Goal: Information Seeking & Learning: Learn about a topic

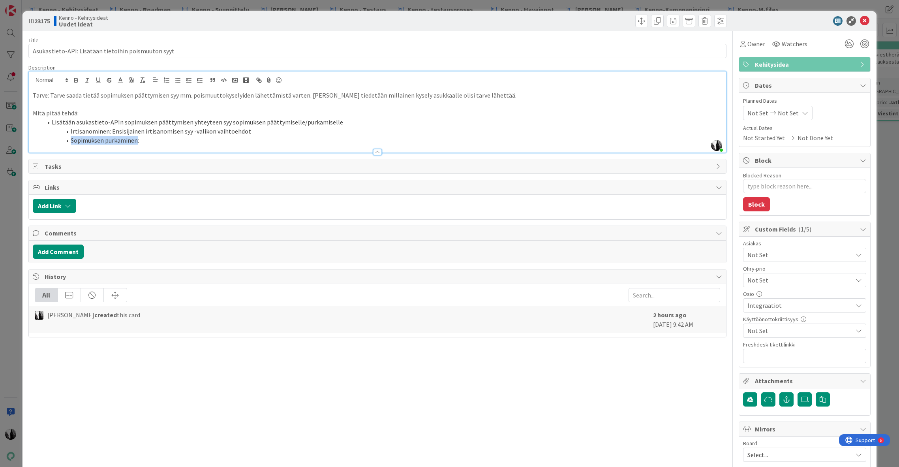
drag, startPoint x: 70, startPoint y: 139, endPoint x: 152, endPoint y: 136, distance: 81.4
click at [136, 141] on li "Sopimuksen purkaminen:" at bounding box center [382, 140] width 680 height 9
drag, startPoint x: 71, startPoint y: 139, endPoint x: 129, endPoint y: 140, distance: 58.4
click at [129, 140] on li "Valitse toimenpidet:" at bounding box center [382, 140] width 680 height 9
copy li "Valitse toimenpidet:"
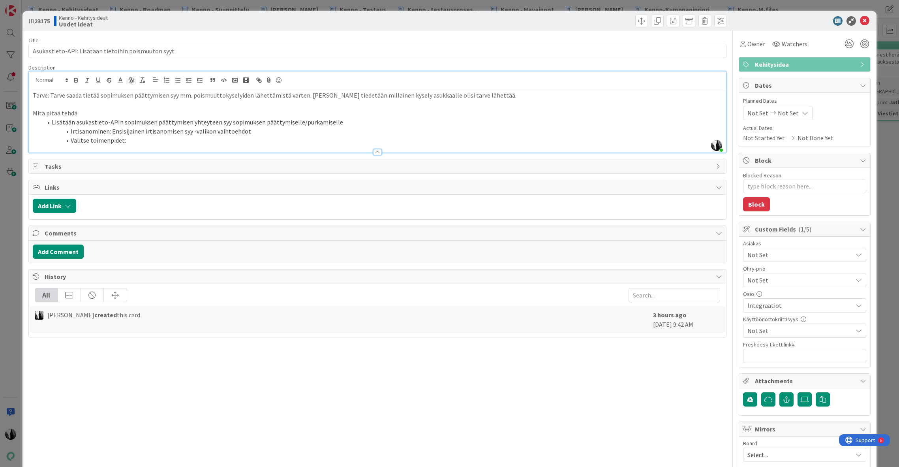
click at [70, 130] on li "Irtisanominen: Ensisijainen irtisanomisen syy -valikon vaihtoehdot" at bounding box center [382, 131] width 680 height 9
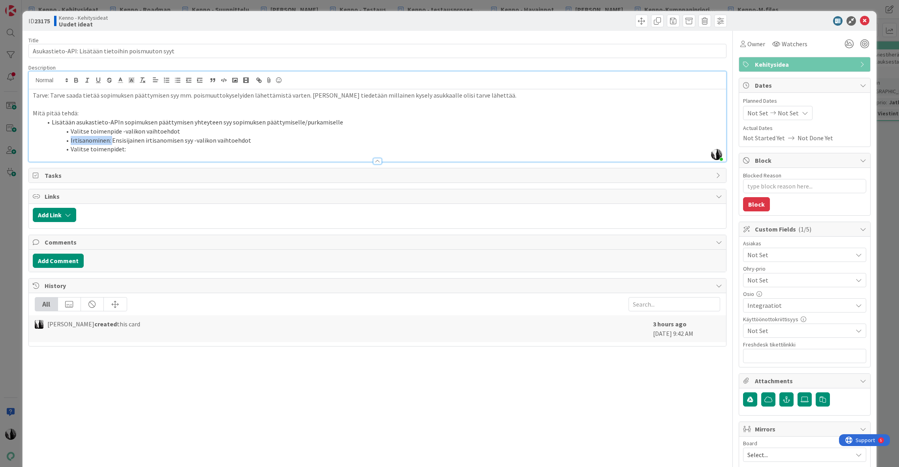
drag, startPoint x: 71, startPoint y: 140, endPoint x: 117, endPoint y: 133, distance: 46.3
click at [114, 136] on li "Irtisanominen: Ensisijainen irtisanomisen syy -valikon vaihtoehdot" at bounding box center [382, 140] width 680 height 9
drag, startPoint x: 123, startPoint y: 149, endPoint x: 43, endPoint y: 149, distance: 79.7
click at [42, 150] on li "Valitse toimenpidet:" at bounding box center [382, 148] width 680 height 9
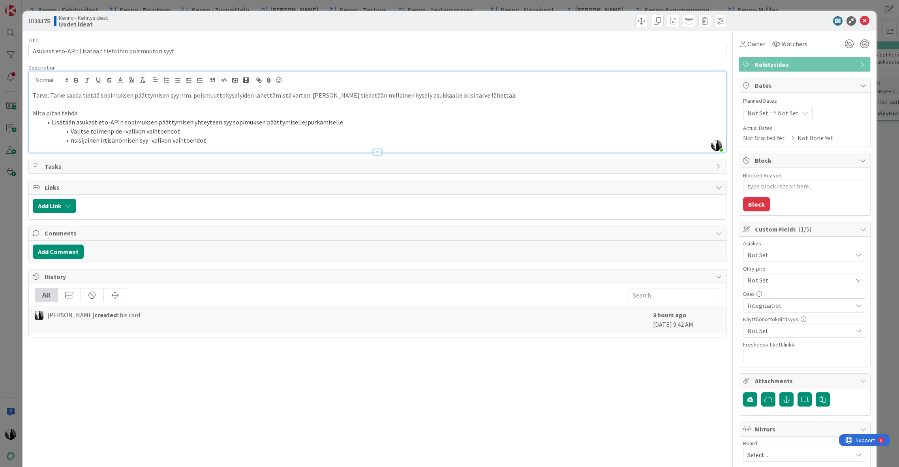
drag, startPoint x: 296, startPoint y: 121, endPoint x: 340, endPoint y: 122, distance: 43.8
click at [340, 122] on li "Lisätään asukastieto-APIn sopimuksen päättymisen yhteyteen syy sopimuksen päätt…" at bounding box center [382, 122] width 680 height 9
drag, startPoint x: 337, startPoint y: 122, endPoint x: 296, endPoint y: 124, distance: 40.3
click at [296, 124] on li "Lisätään asukastieto-APIn sopimuksen päättymisen yhteyteen syy sopimuksen päätt…" at bounding box center [382, 122] width 680 height 9
click at [197, 31] on div "Title 51 / 128 Asukastieto-API: Lisätään tietoihin poismuuton syyt Description …" at bounding box center [377, 275] width 698 height 488
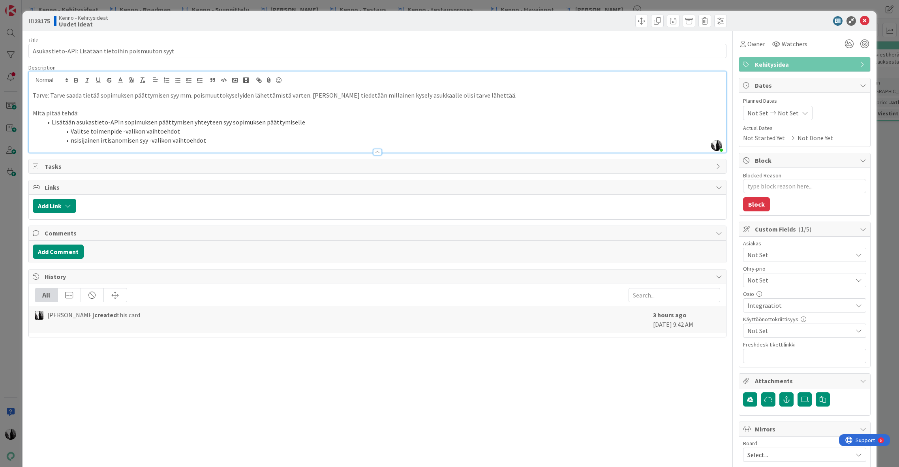
type textarea "x"
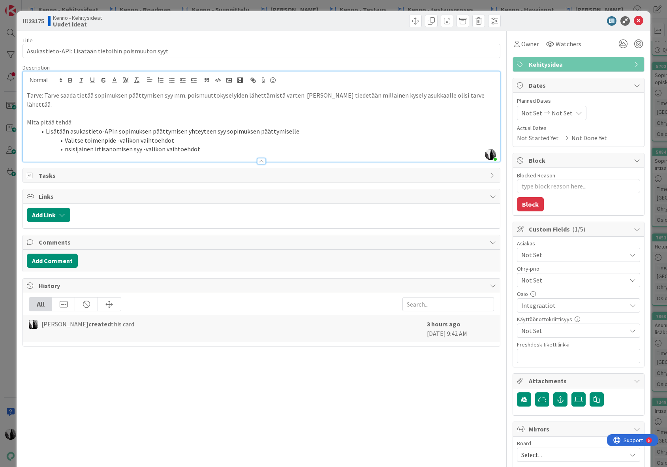
drag, startPoint x: 266, startPoint y: 22, endPoint x: 402, endPoint y: 25, distance: 135.1
click at [267, 22] on div at bounding box center [381, 21] width 237 height 13
drag, startPoint x: 637, startPoint y: 21, endPoint x: 587, endPoint y: 18, distance: 50.6
click at [637, 21] on icon at bounding box center [638, 20] width 9 height 9
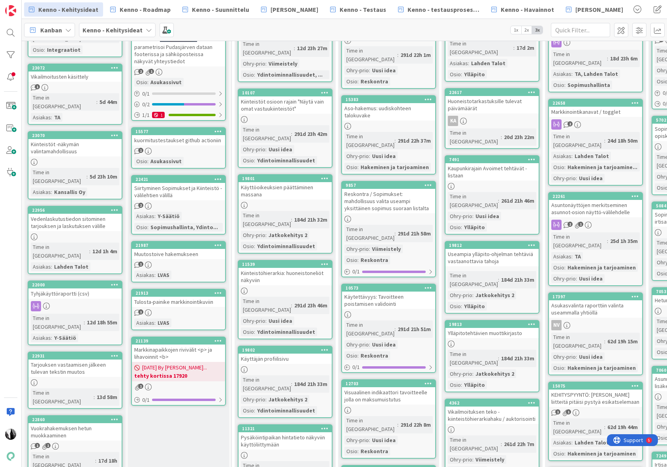
scroll to position [54, 0]
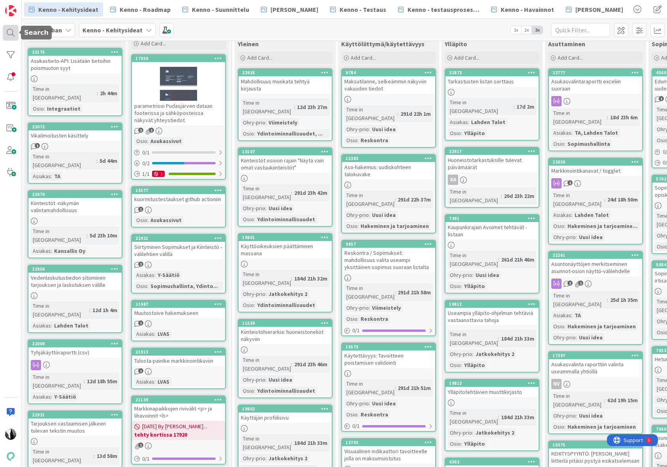
click at [12, 31] on div at bounding box center [11, 33] width 16 height 16
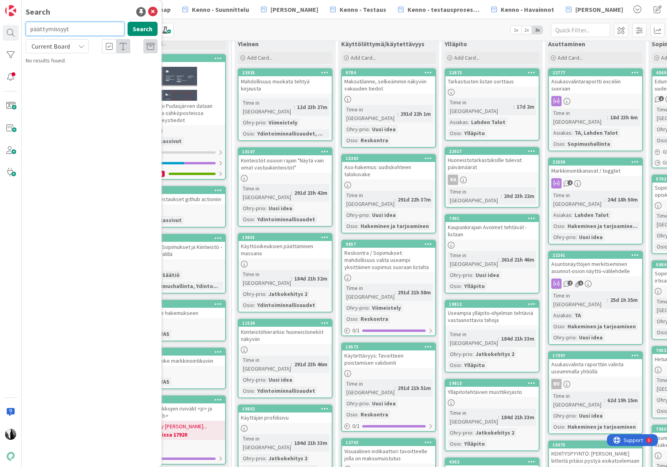
drag, startPoint x: 69, startPoint y: 30, endPoint x: 21, endPoint y: 31, distance: 47.8
click at [20, 31] on div "Search päättymissyyt Search Current Board No results found." at bounding box center [11, 233] width 22 height 467
paste input "realPropertyHierarchyId"
type input "realPropertyHierarchyId"
click at [55, 46] on span "Current Board" at bounding box center [51, 46] width 38 height 8
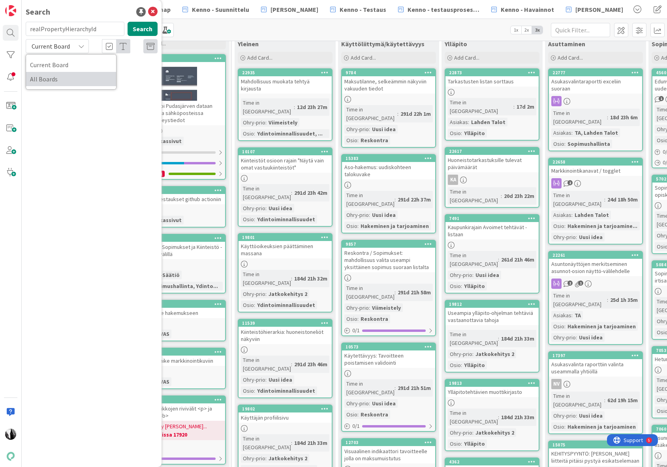
click at [53, 79] on span "All Boards" at bounding box center [71, 79] width 82 height 12
drag, startPoint x: 105, startPoint y: 30, endPoint x: 26, endPoint y: 32, distance: 79.0
click at [26, 32] on input "realPropertyHierarchyId" at bounding box center [75, 29] width 99 height 14
type input "lisätään"
click at [72, 46] on div "All Boards" at bounding box center [57, 46] width 63 height 14
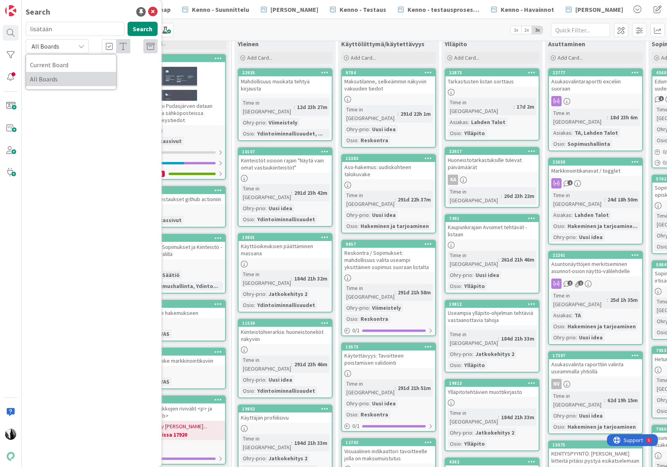
click at [61, 77] on span "All Boards" at bounding box center [71, 79] width 82 height 12
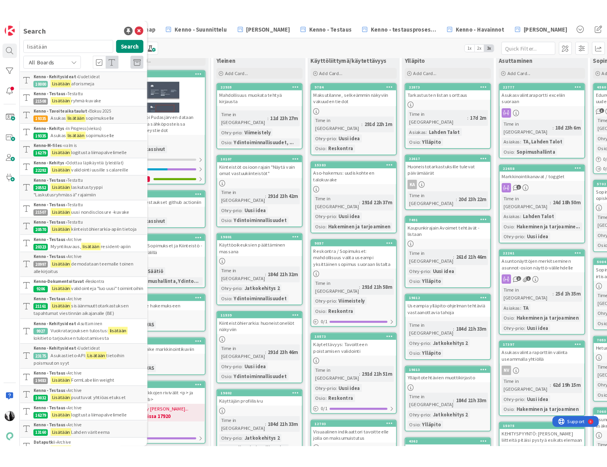
scroll to position [0, 0]
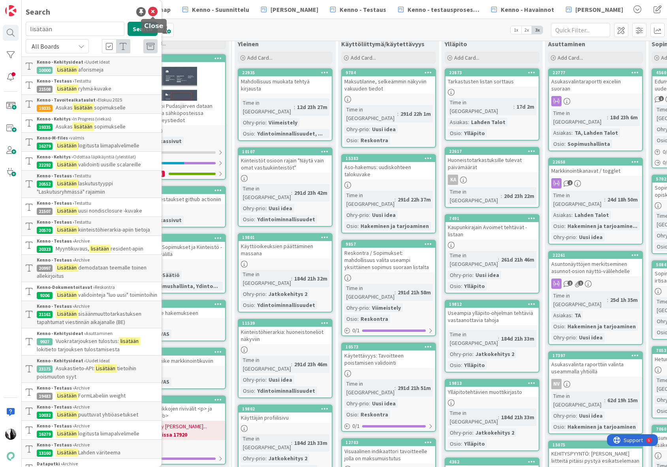
click at [153, 12] on icon at bounding box center [152, 11] width 9 height 9
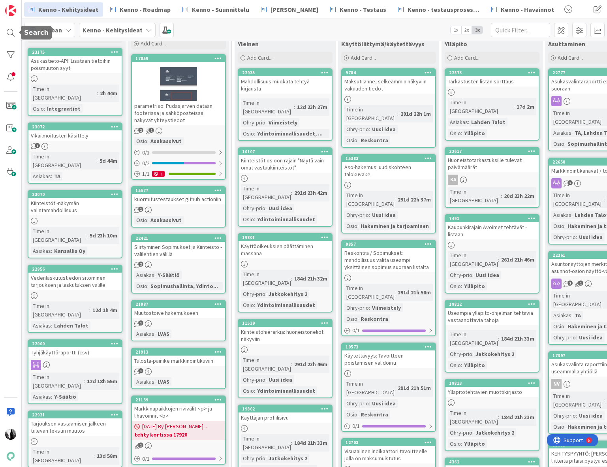
drag, startPoint x: 12, startPoint y: 30, endPoint x: 45, endPoint y: 33, distance: 33.3
click at [12, 30] on div at bounding box center [11, 33] width 16 height 16
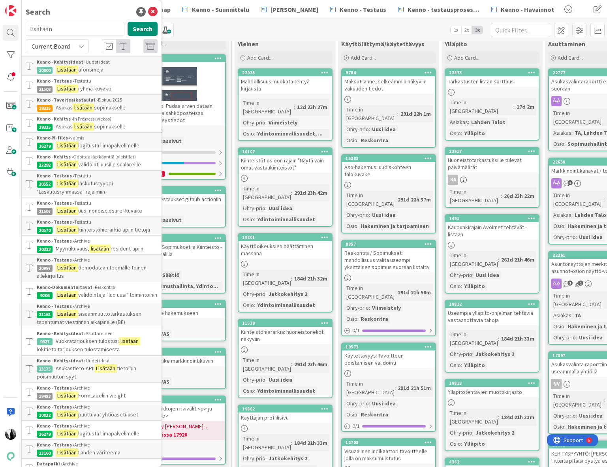
drag, startPoint x: 63, startPoint y: 32, endPoint x: 30, endPoint y: 31, distance: 33.6
click at [29, 32] on input "lisätään" at bounding box center [75, 29] width 99 height 14
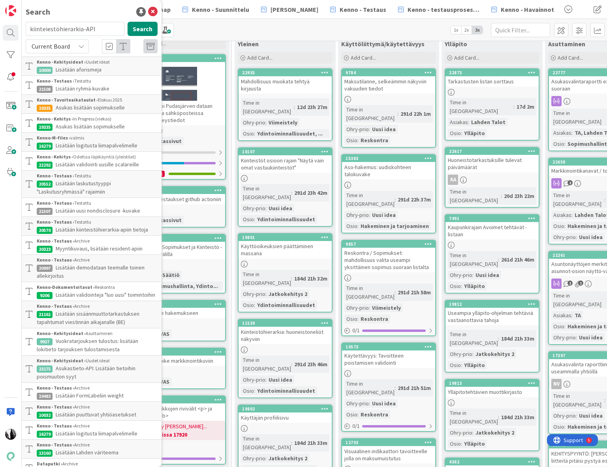
click at [46, 44] on span "Current Board" at bounding box center [51, 46] width 38 height 8
click at [54, 77] on span "All Boards" at bounding box center [71, 79] width 82 height 12
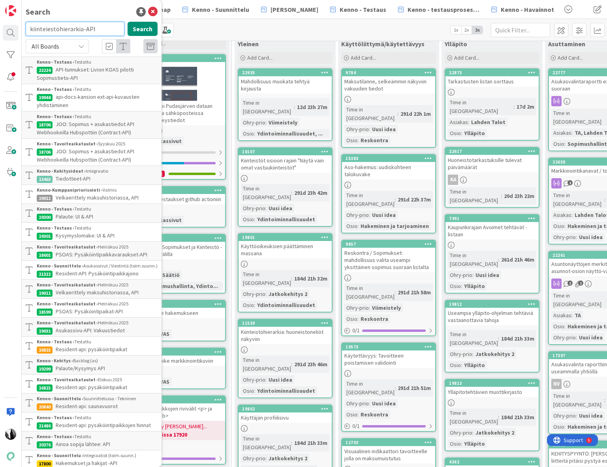
drag, startPoint x: 101, startPoint y: 28, endPoint x: 19, endPoint y: 30, distance: 82.1
click at [19, 30] on div "Search kiinteiestöhierarkia-API Search All Boards Current Board All Boards Kenn…" at bounding box center [11, 233] width 22 height 467
click at [146, 30] on button "Search" at bounding box center [143, 29] width 30 height 14
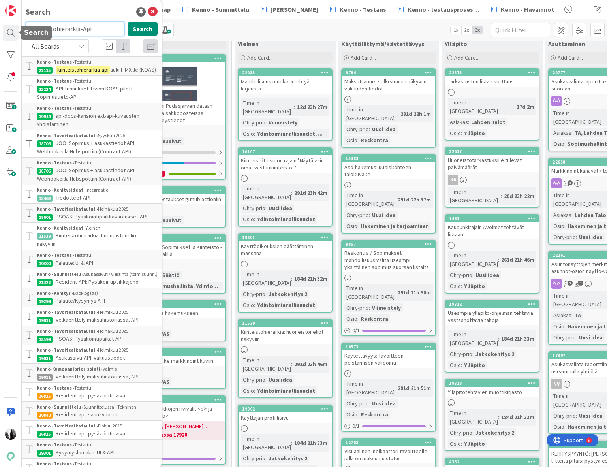
drag, startPoint x: 98, startPoint y: 28, endPoint x: 19, endPoint y: 28, distance: 78.2
click at [16, 28] on div "Search kiinteistöhierarkia-Api Search All Boards Current Board All Boards Kenno…" at bounding box center [11, 233] width 22 height 467
type input "lisätään rappu"
click at [142, 26] on button "Search" at bounding box center [143, 29] width 30 height 14
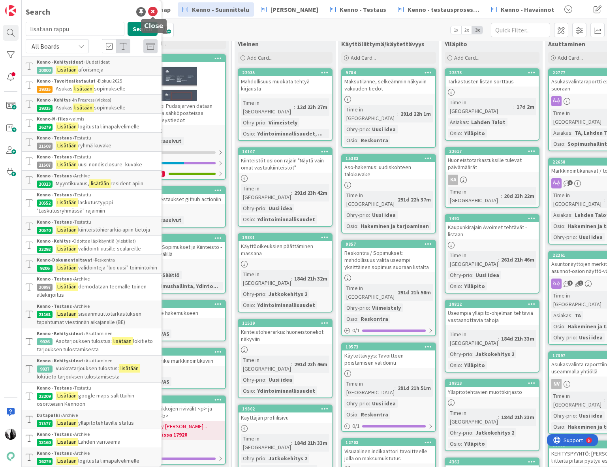
drag, startPoint x: 155, startPoint y: 9, endPoint x: 216, endPoint y: 5, distance: 61.0
click at [155, 9] on icon at bounding box center [152, 11] width 9 height 9
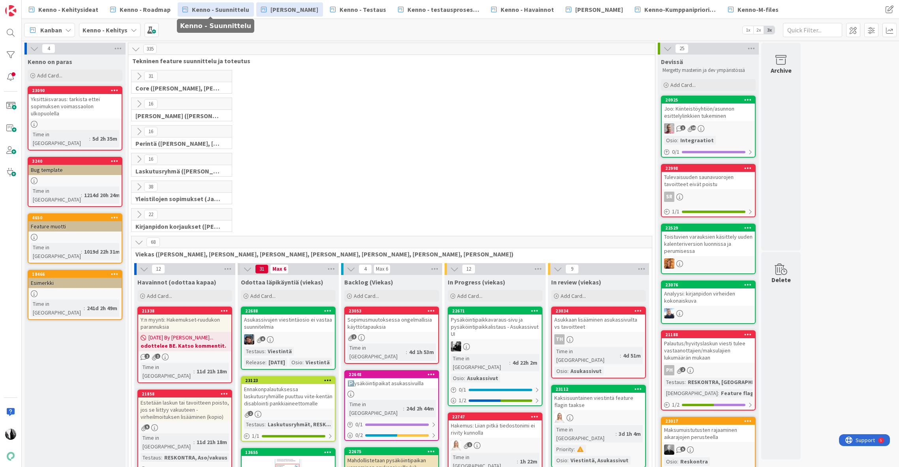
click at [222, 10] on span "Kenno - Suunnittelu" at bounding box center [220, 9] width 57 height 9
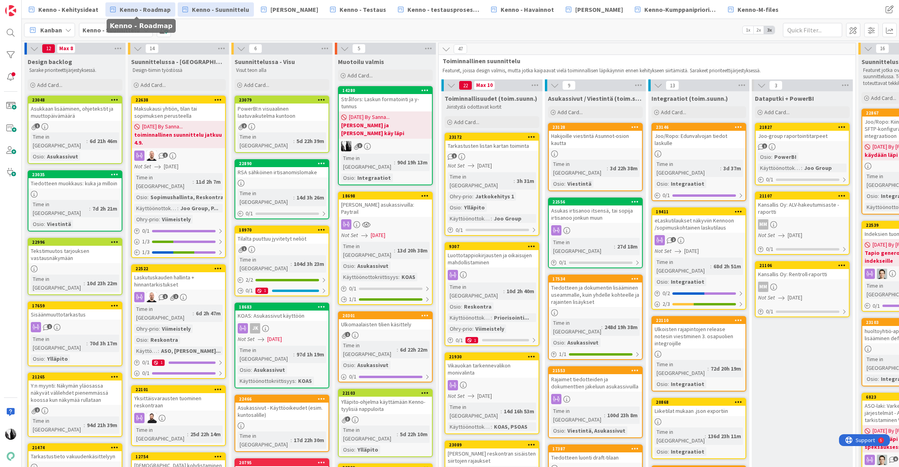
click at [159, 8] on span "Kenno - Roadmap" at bounding box center [145, 9] width 51 height 9
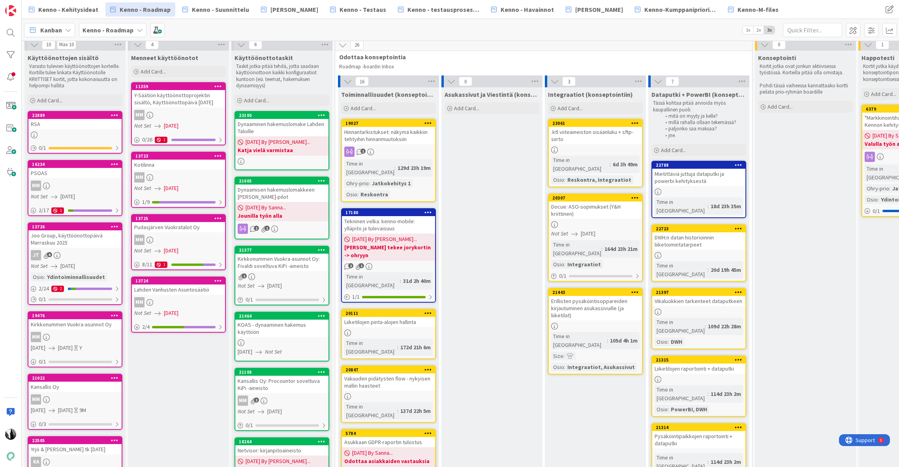
scroll to position [5, 0]
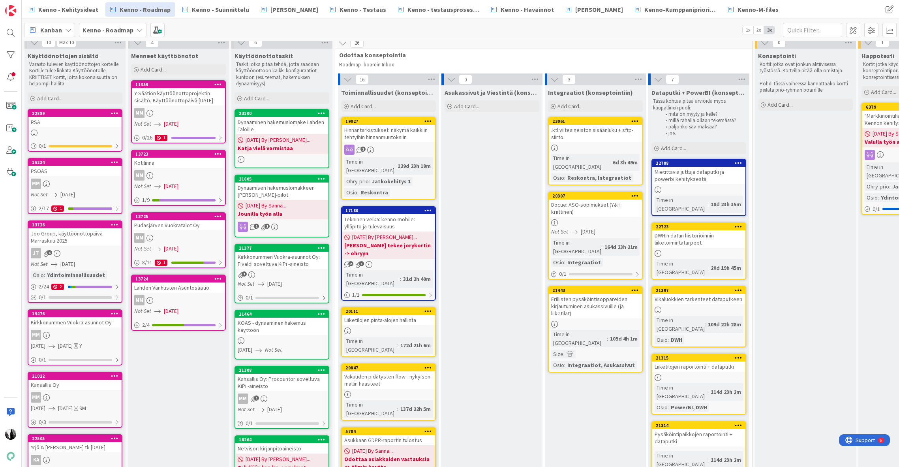
click at [636, 193] on icon at bounding box center [635, 196] width 8 height 6
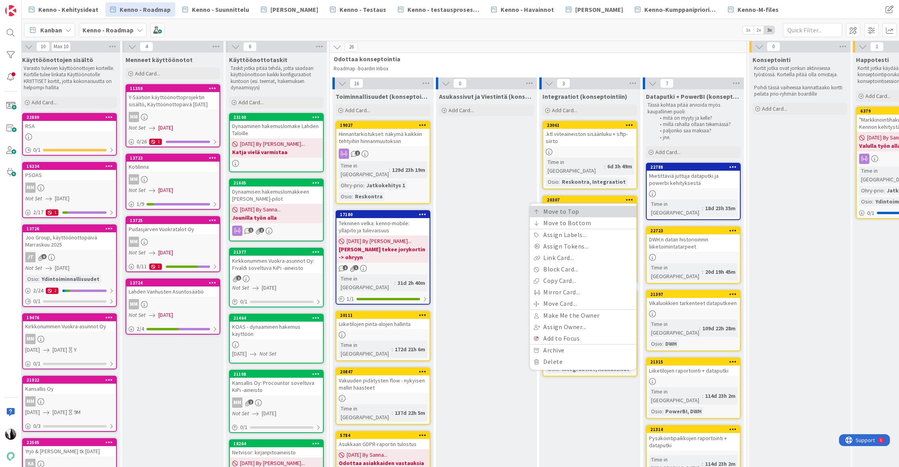
scroll to position [1, 6]
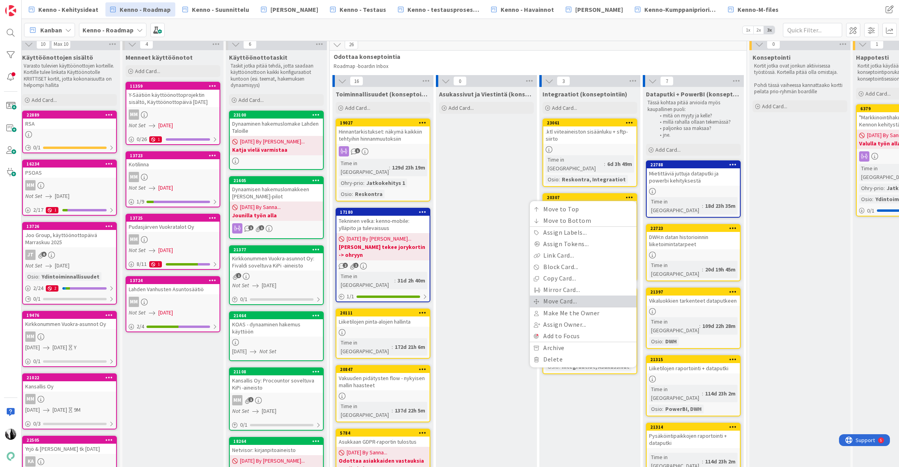
click at [563, 295] on link "Move Card..." at bounding box center [583, 300] width 107 height 11
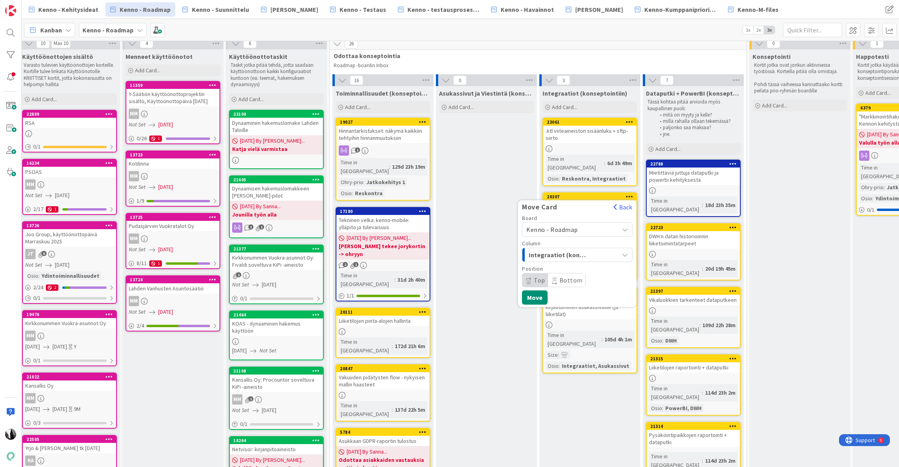
click at [596, 224] on span "Kenno - Roadmap" at bounding box center [570, 229] width 88 height 11
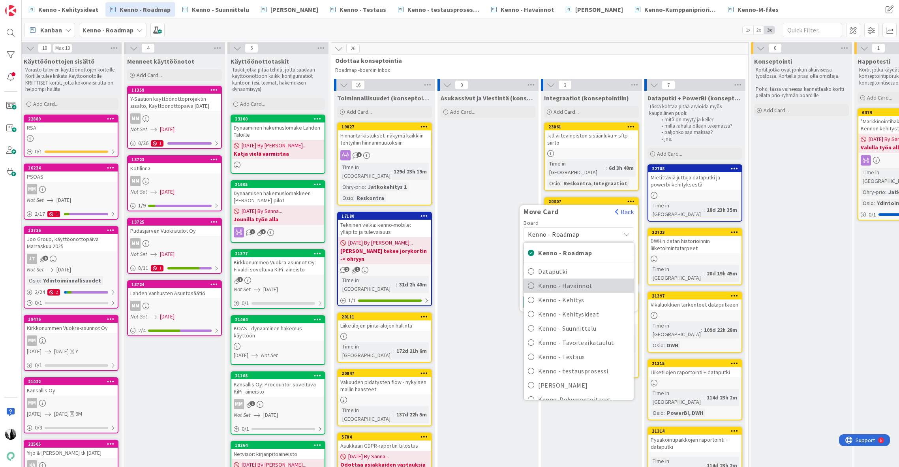
scroll to position [0, 4]
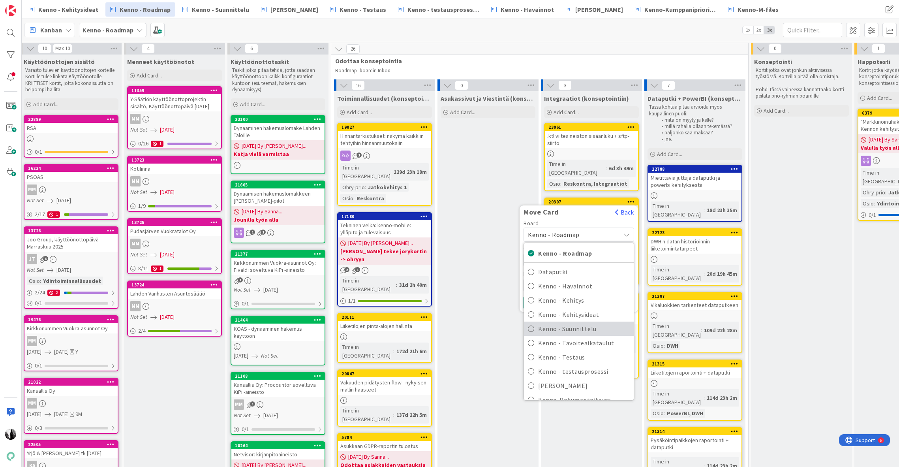
click at [586, 323] on span "Kenno - Suunnittelu" at bounding box center [584, 329] width 92 height 12
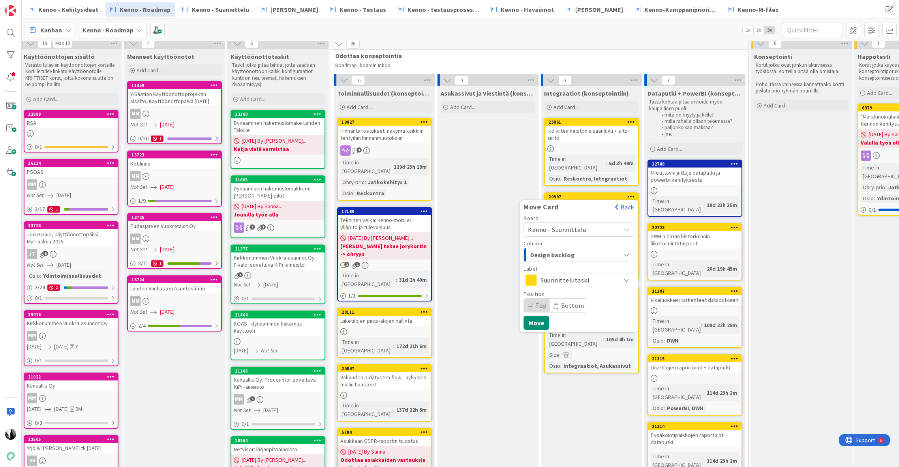
click at [607, 248] on div "Design backlog" at bounding box center [574, 254] width 92 height 13
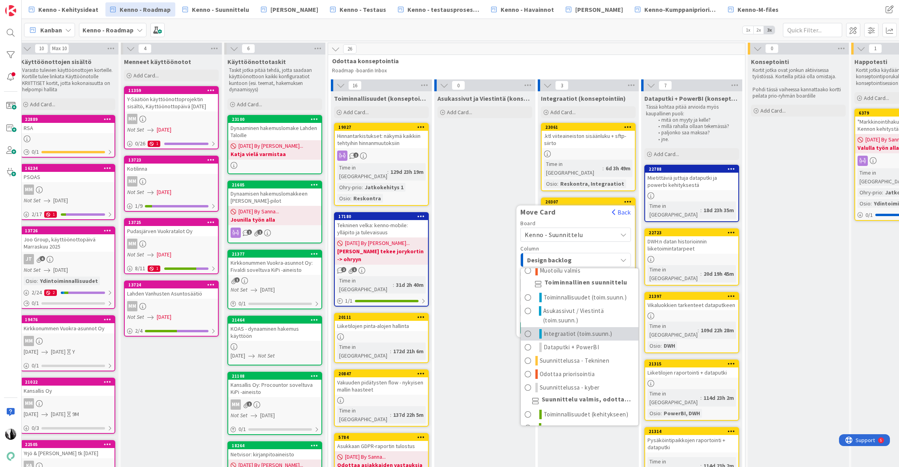
scroll to position [60, 0]
click at [585, 326] on span "Integraatiot (toim.suunn.)" at bounding box center [578, 330] width 69 height 9
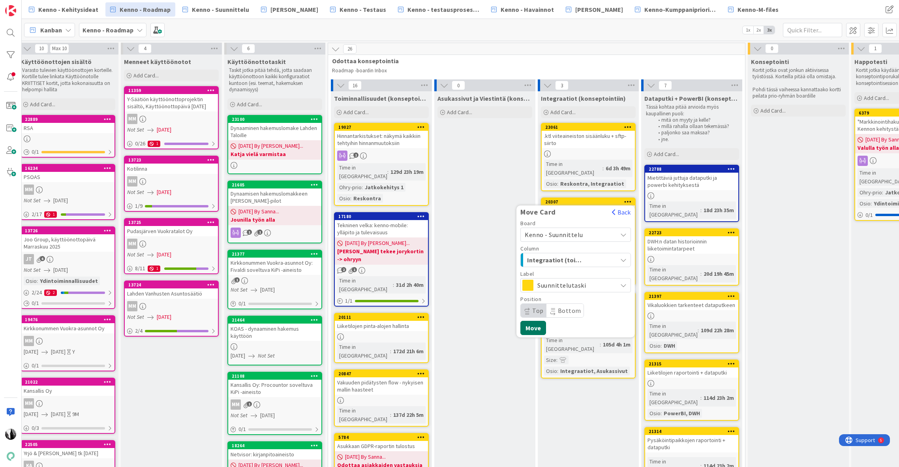
click at [535, 321] on button "Move" at bounding box center [533, 328] width 26 height 14
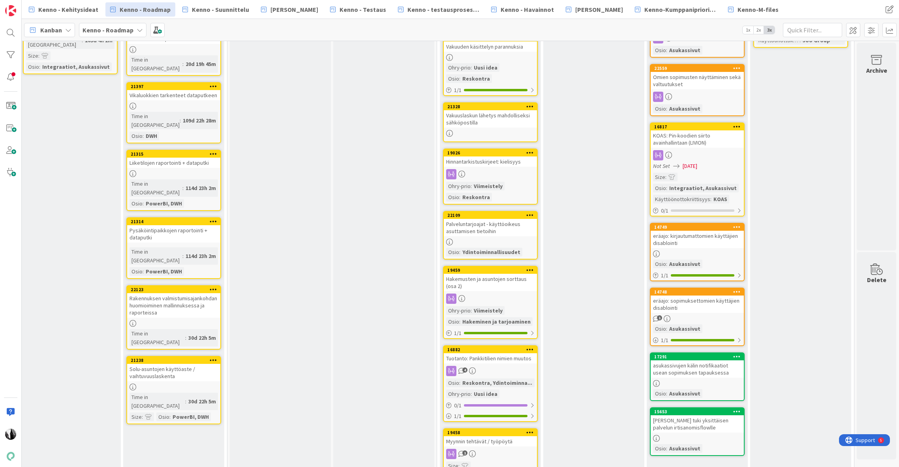
scroll to position [210, 525]
click at [736, 127] on icon at bounding box center [737, 126] width 8 height 6
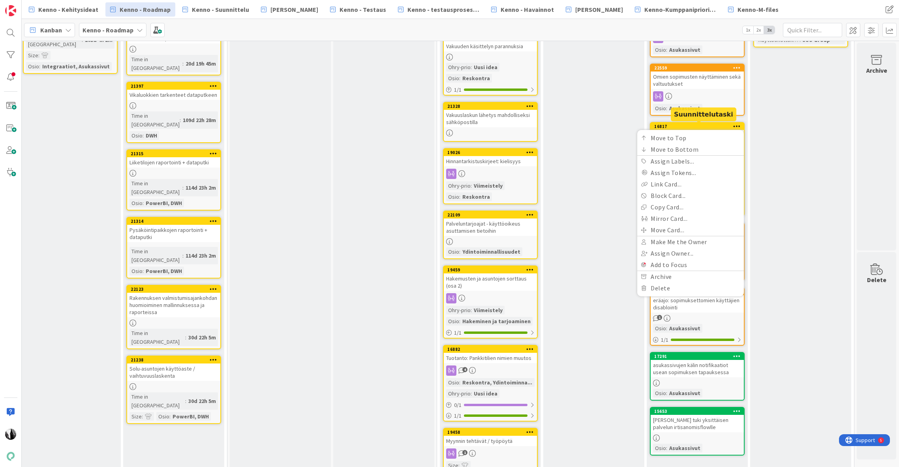
click at [708, 125] on div "16817" at bounding box center [699, 127] width 90 height 6
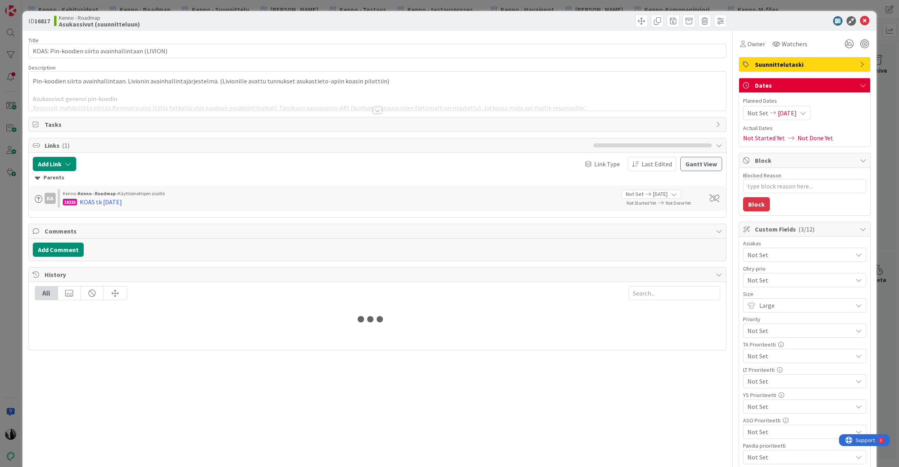
type textarea "x"
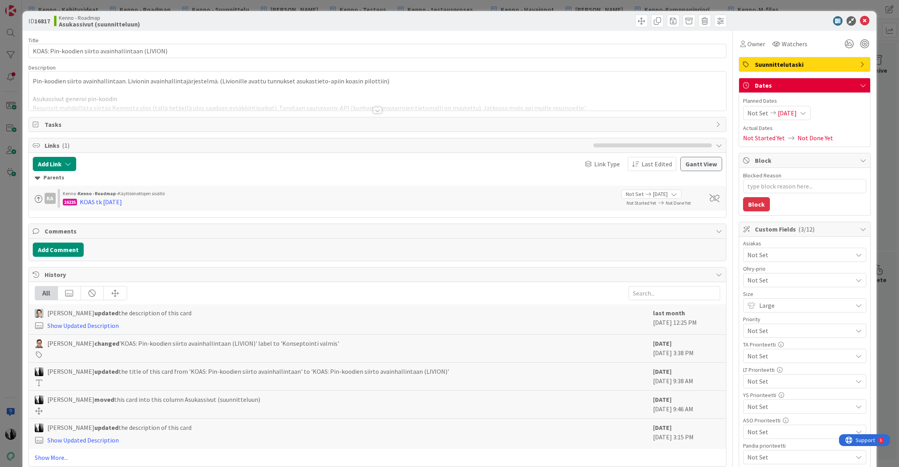
click at [374, 111] on div at bounding box center [377, 110] width 9 height 6
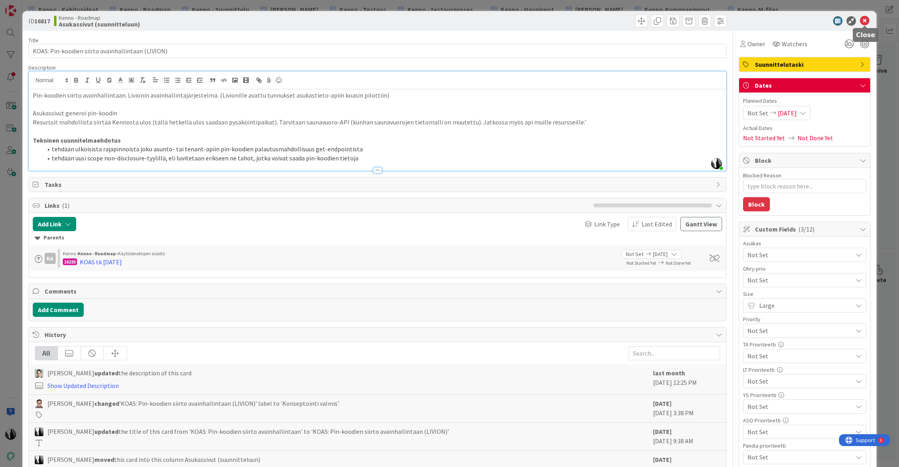
click at [862, 19] on icon at bounding box center [864, 20] width 9 height 9
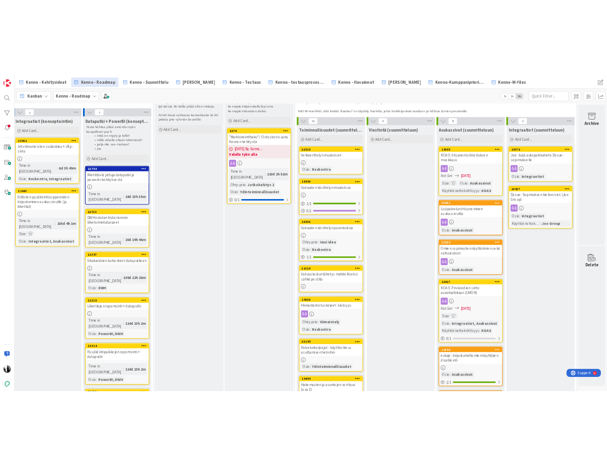
scroll to position [0, 525]
